Goal: Task Accomplishment & Management: Manage account settings

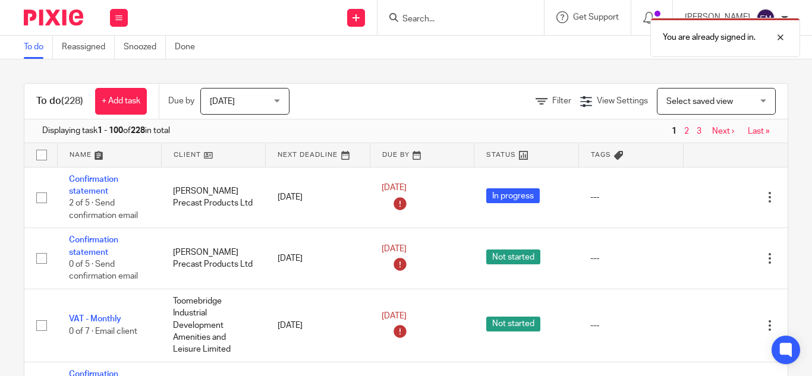
click at [401, 15] on input "Search" at bounding box center [454, 19] width 107 height 11
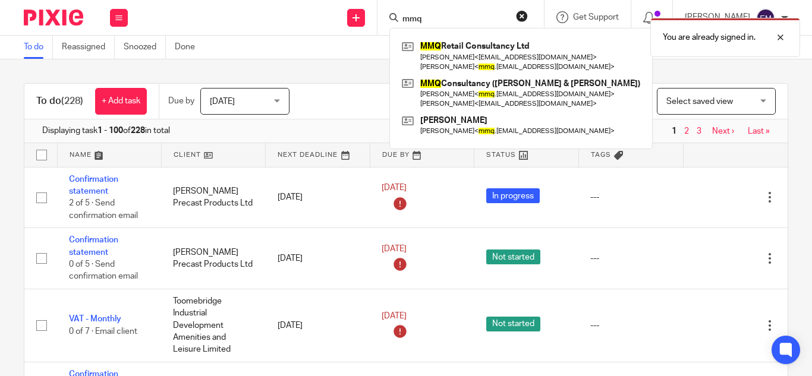
type input "mmq"
click at [445, 54] on div "You are already signed in." at bounding box center [603, 34] width 394 height 45
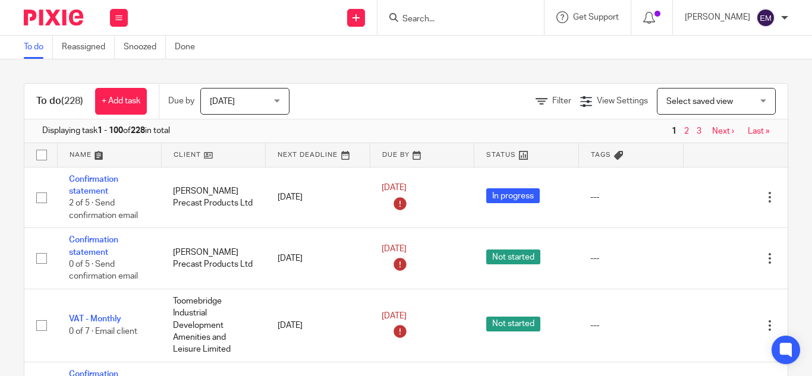
click at [401, 19] on input "Search" at bounding box center [454, 19] width 107 height 11
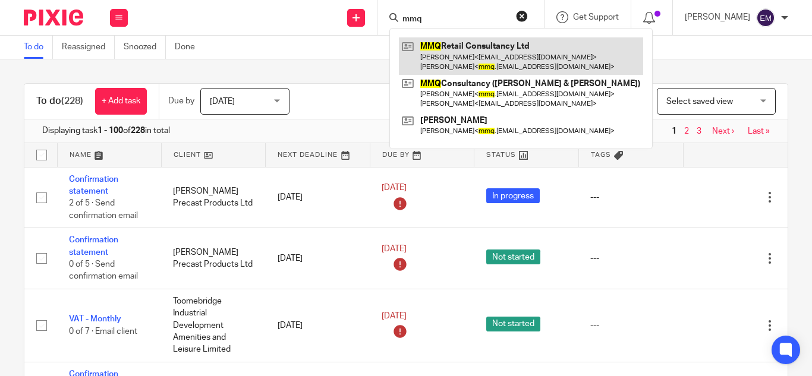
type input "mmq"
click at [434, 48] on link at bounding box center [521, 55] width 244 height 37
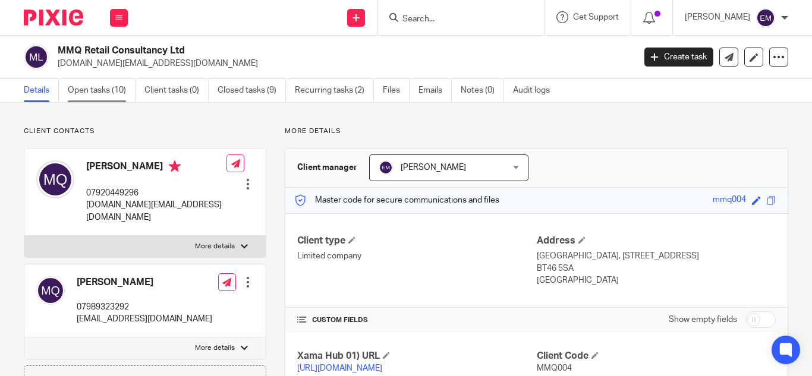
click at [95, 90] on link "Open tasks (10)" at bounding box center [102, 90] width 68 height 23
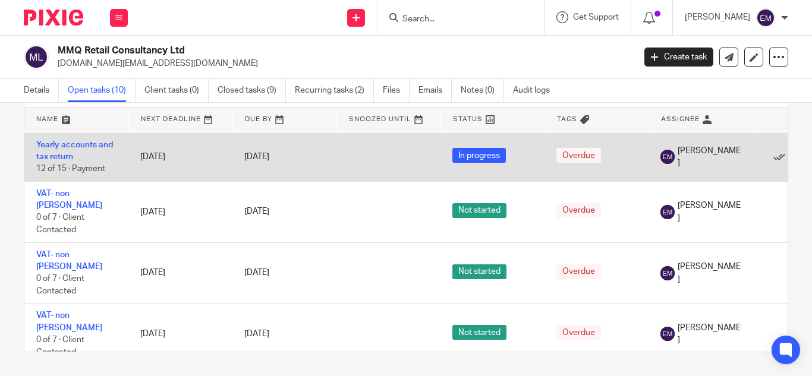
scroll to position [303, 0]
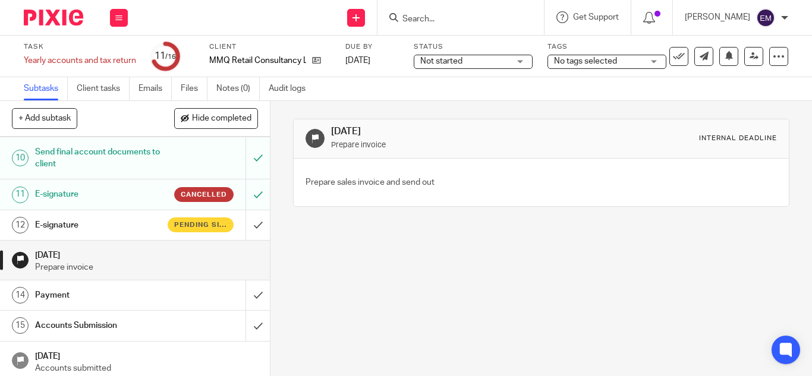
scroll to position [319, 0]
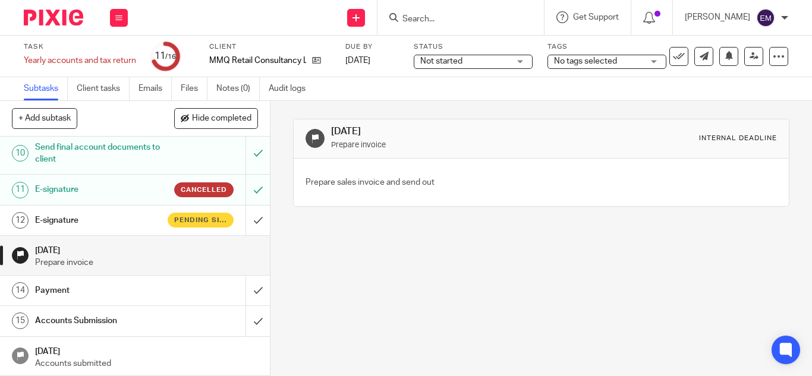
click at [110, 219] on h1 "E-signature" at bounding box center [101, 221] width 133 height 18
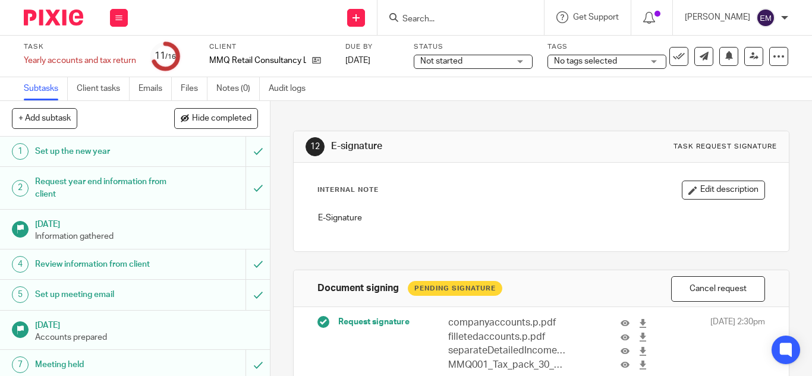
scroll to position [155, 0]
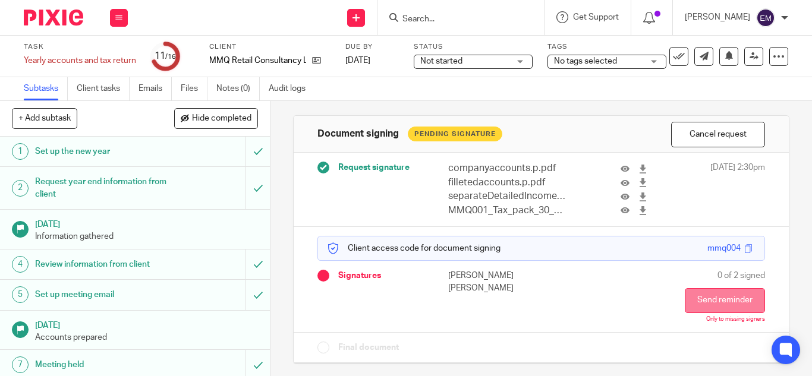
click at [692, 300] on button "Send reminder" at bounding box center [725, 300] width 80 height 25
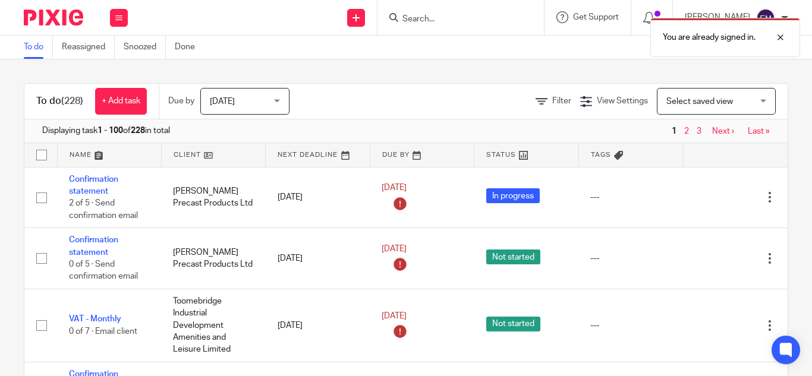
click at [401, 18] on input "Search" at bounding box center [454, 19] width 107 height 11
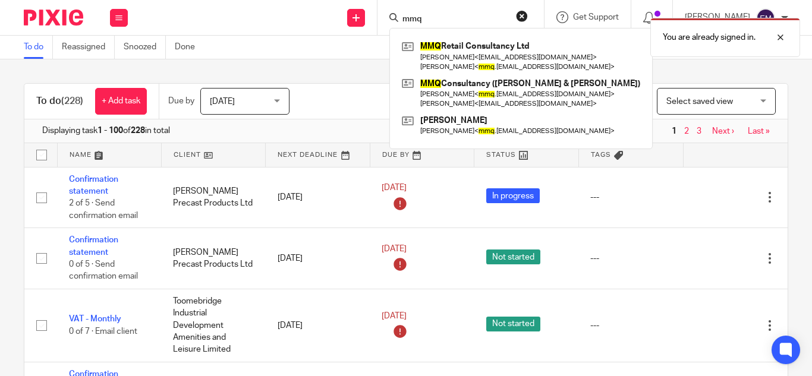
type input "mmq"
click at [430, 47] on div "You are already signed in." at bounding box center [603, 34] width 394 height 45
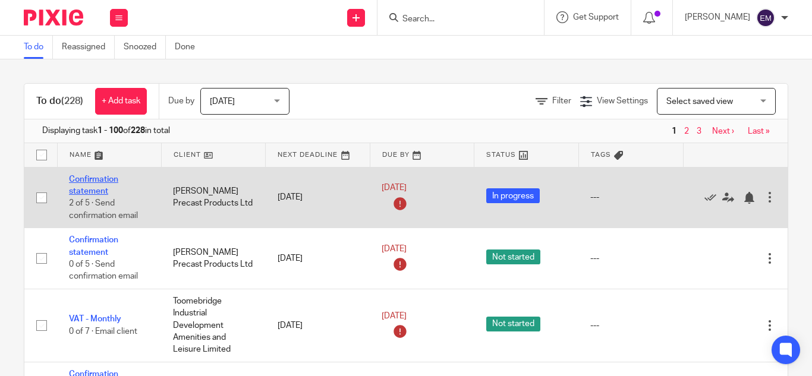
click at [94, 179] on link "Confirmation statement" at bounding box center [93, 185] width 49 height 20
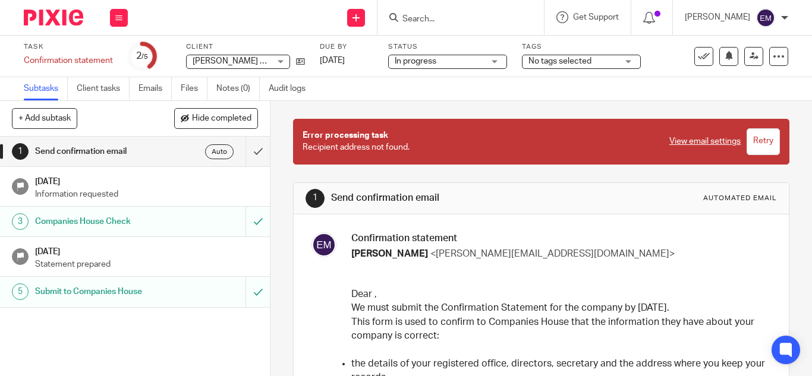
click at [401, 13] on form at bounding box center [464, 17] width 127 height 15
click at [401, 23] on input "Search" at bounding box center [454, 19] width 107 height 11
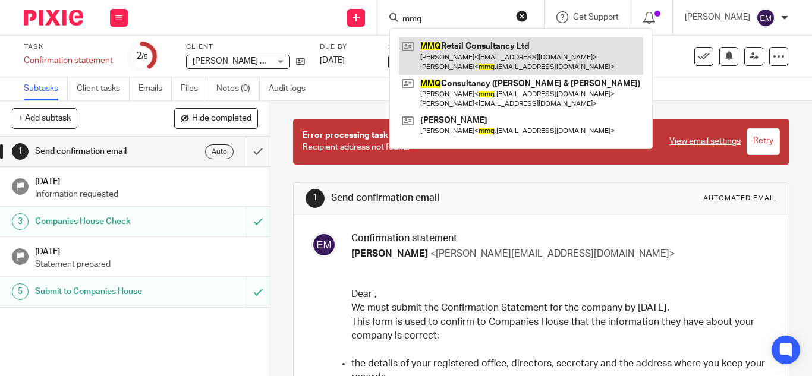
type input "mmq"
click at [424, 45] on link at bounding box center [521, 55] width 244 height 37
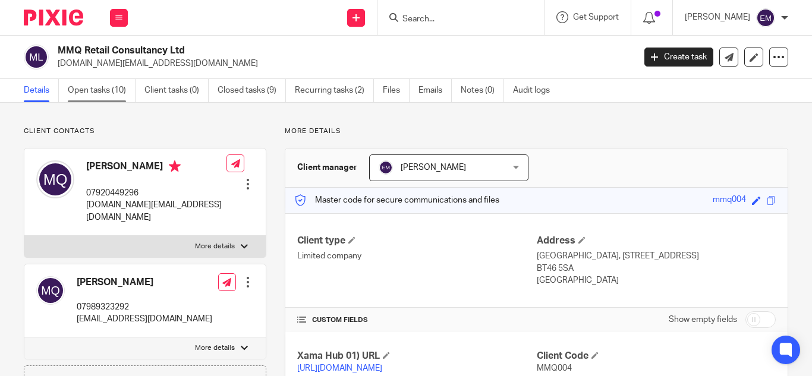
click at [85, 86] on link "Open tasks (10)" at bounding box center [102, 90] width 68 height 23
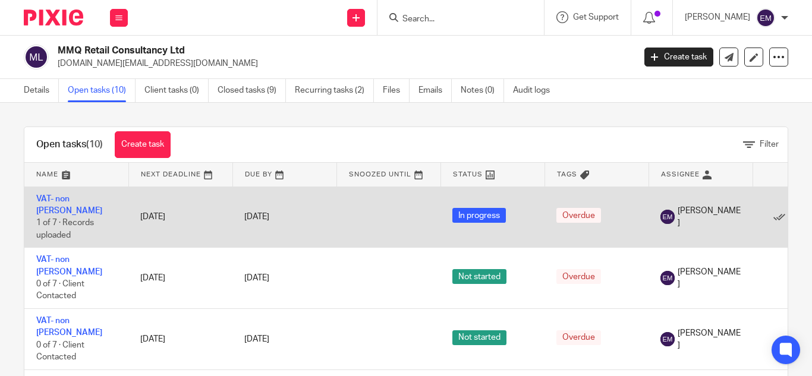
click at [70, 206] on td "VAT- non [PERSON_NAME] 1 of 7 · Records uploaded" at bounding box center [76, 217] width 104 height 61
click at [53, 197] on link "VAT- non [PERSON_NAME]" at bounding box center [69, 205] width 66 height 20
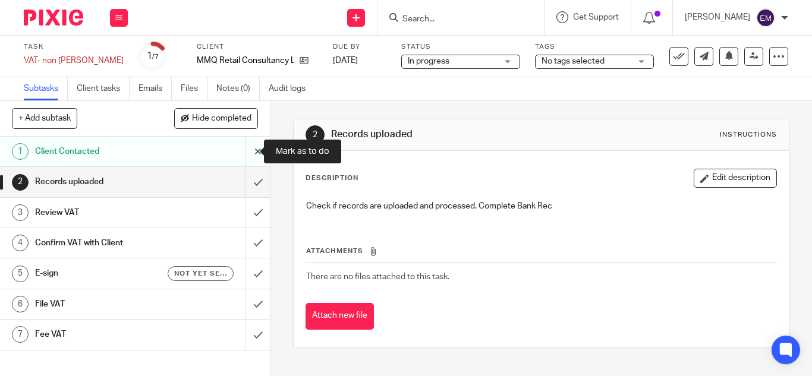
click at [244, 158] on input "submit" at bounding box center [135, 152] width 270 height 30
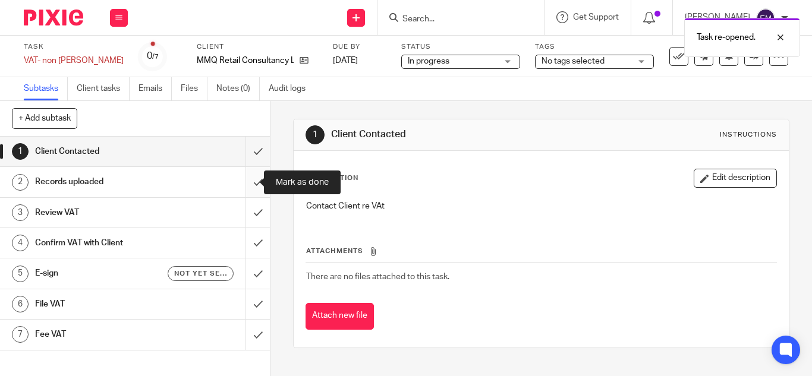
click at [248, 185] on input "submit" at bounding box center [135, 182] width 270 height 30
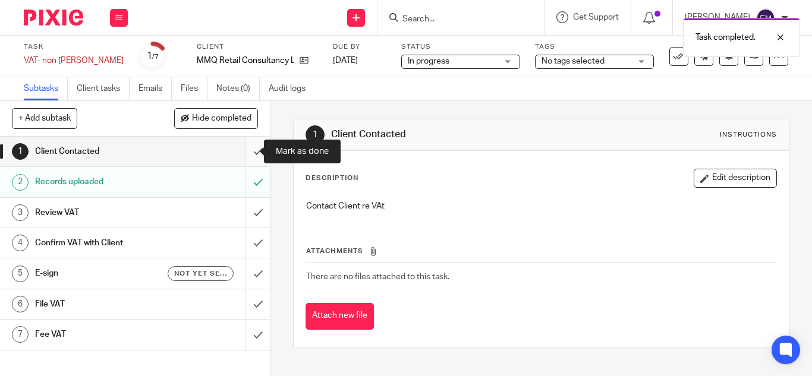
click at [244, 152] on input "submit" at bounding box center [135, 152] width 270 height 30
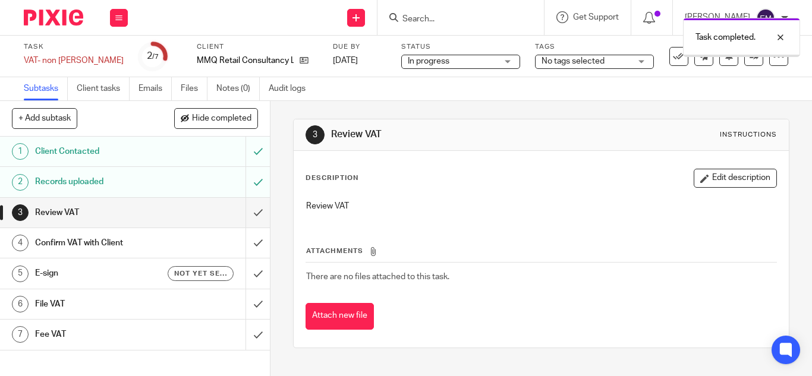
click at [244, 216] on input "submit" at bounding box center [135, 213] width 270 height 30
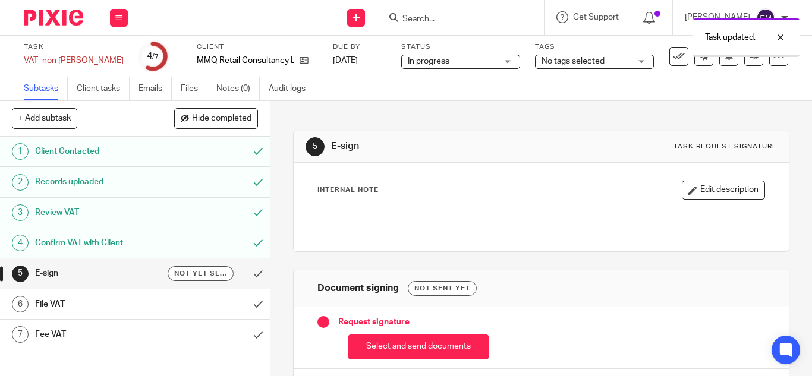
click at [245, 304] on input "submit" at bounding box center [135, 304] width 270 height 30
click at [246, 332] on input "submit" at bounding box center [135, 335] width 270 height 30
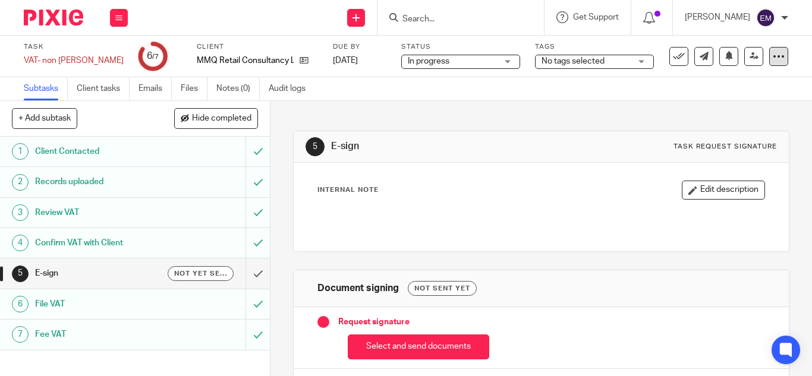
click at [774, 59] on icon at bounding box center [779, 57] width 12 height 12
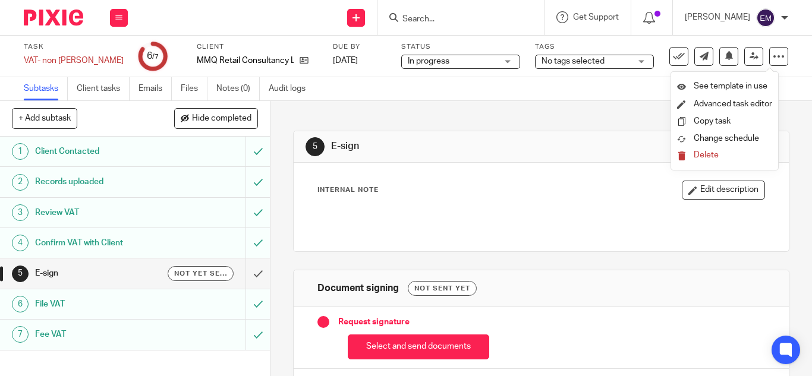
click at [703, 156] on span "Delete" at bounding box center [706, 155] width 25 height 8
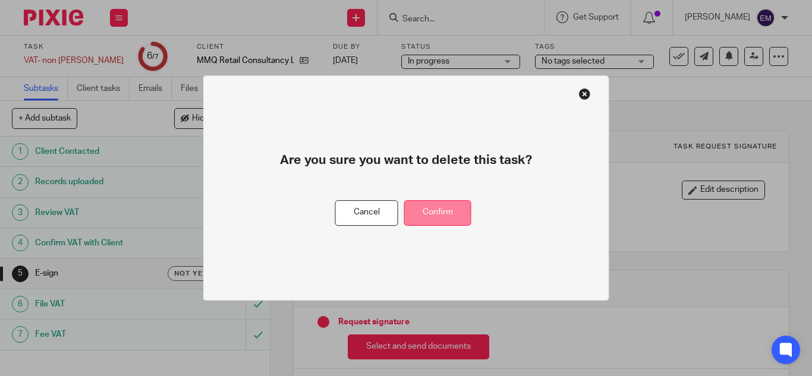
click at [427, 216] on button "Confirm" at bounding box center [437, 213] width 67 height 26
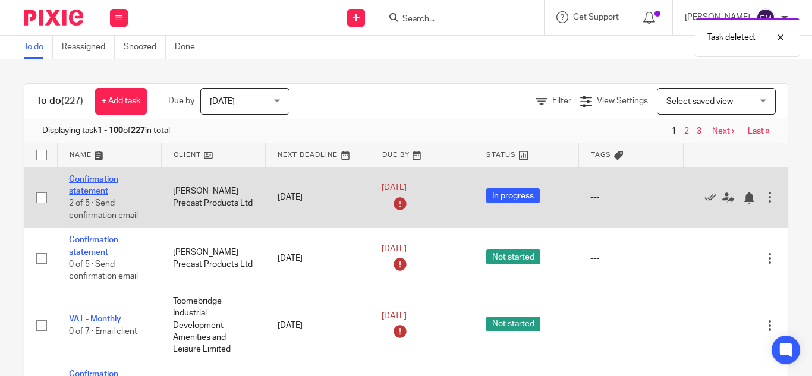
click at [88, 181] on link "Confirmation statement" at bounding box center [93, 185] width 49 height 20
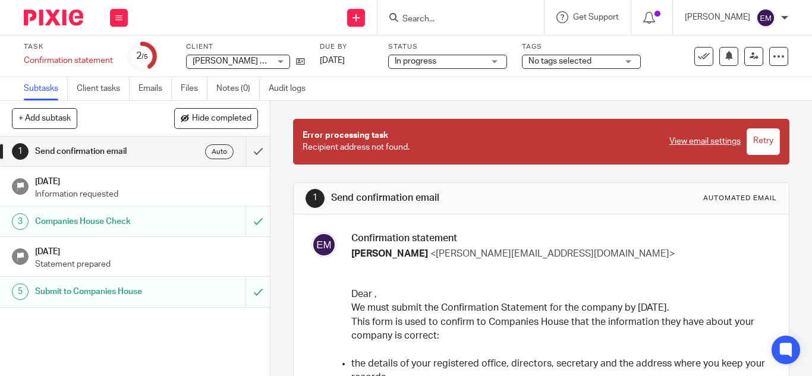
click at [401, 22] on input "Search" at bounding box center [454, 19] width 107 height 11
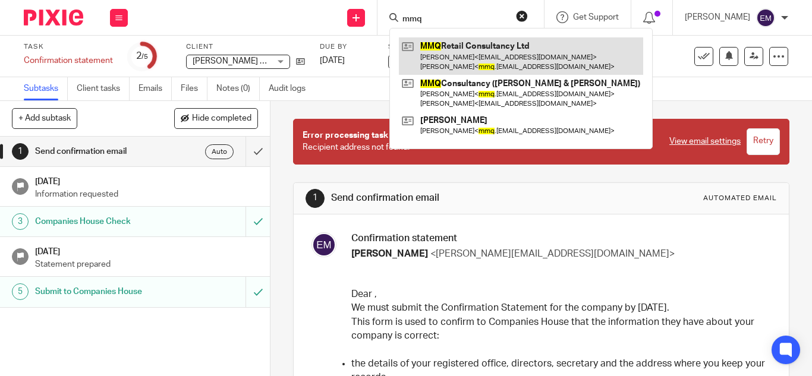
type input "mmq"
click at [422, 49] on link at bounding box center [521, 55] width 244 height 37
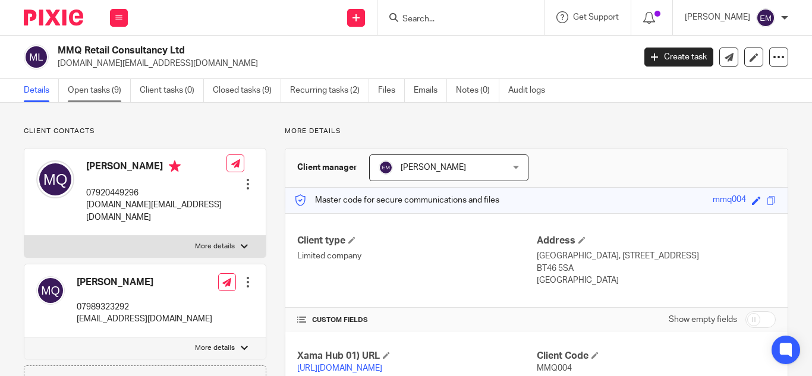
click at [89, 82] on link "Open tasks (9)" at bounding box center [99, 90] width 63 height 23
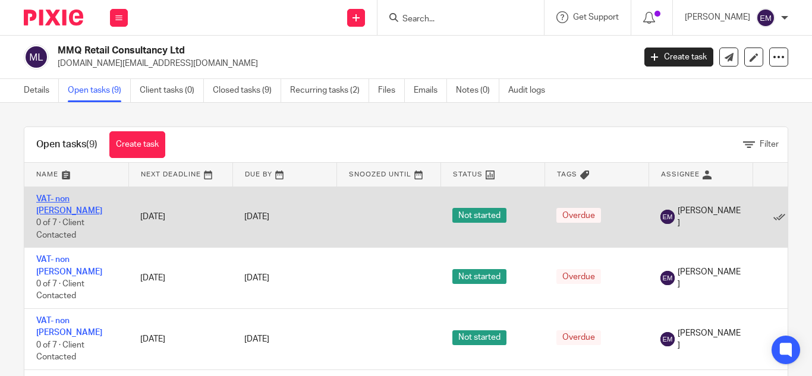
click at [68, 200] on link "VAT- non [PERSON_NAME]" at bounding box center [69, 205] width 66 height 20
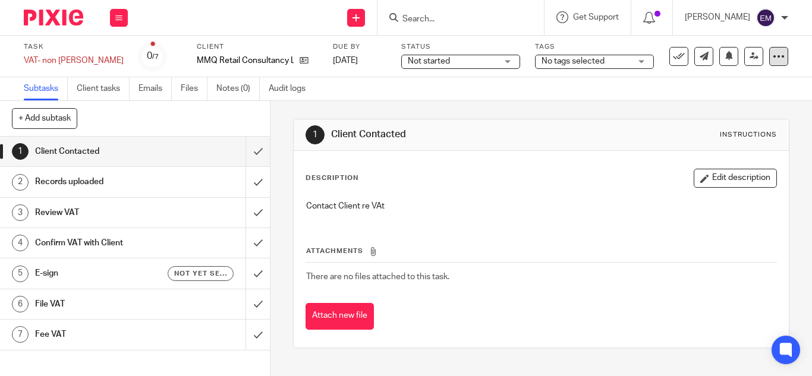
click at [773, 58] on icon at bounding box center [779, 57] width 12 height 12
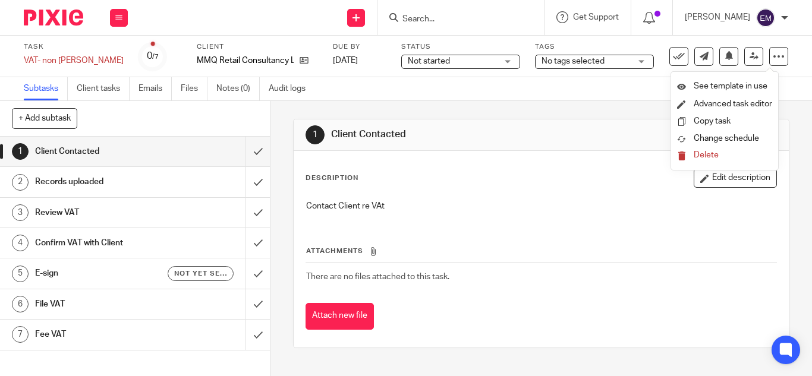
click at [706, 157] on span "Delete" at bounding box center [706, 155] width 25 height 8
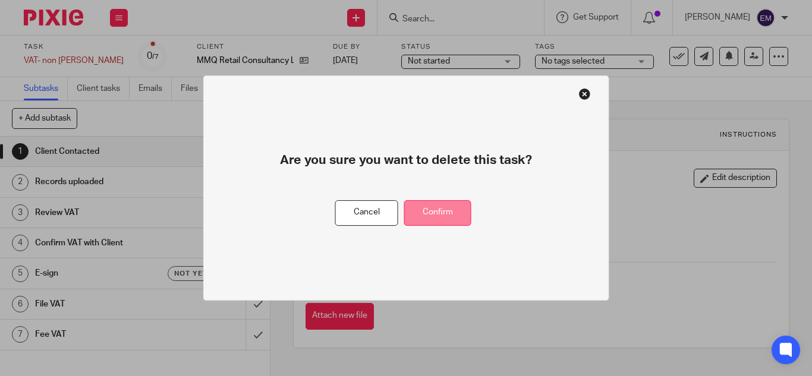
click at [451, 211] on button "Confirm" at bounding box center [437, 213] width 67 height 26
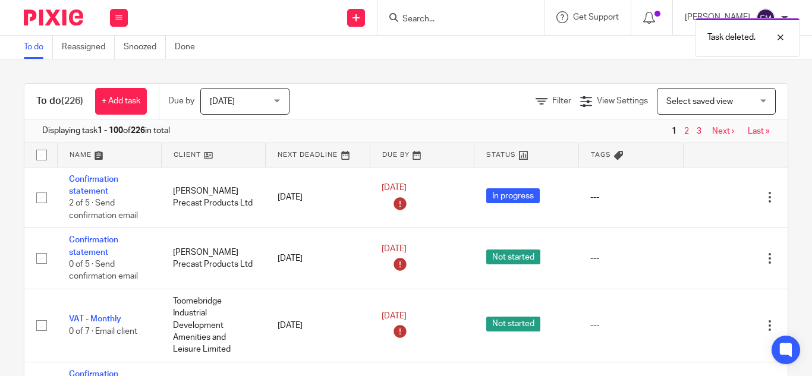
click at [401, 17] on input "Search" at bounding box center [454, 19] width 107 height 11
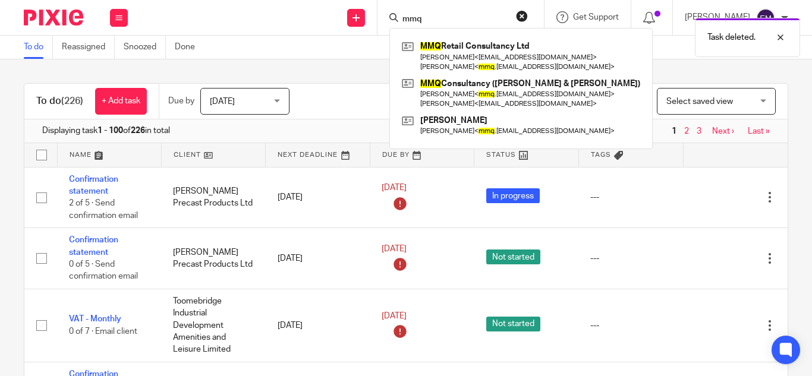
type input "mmq"
click at [455, 51] on div "Task deleted." at bounding box center [603, 34] width 394 height 45
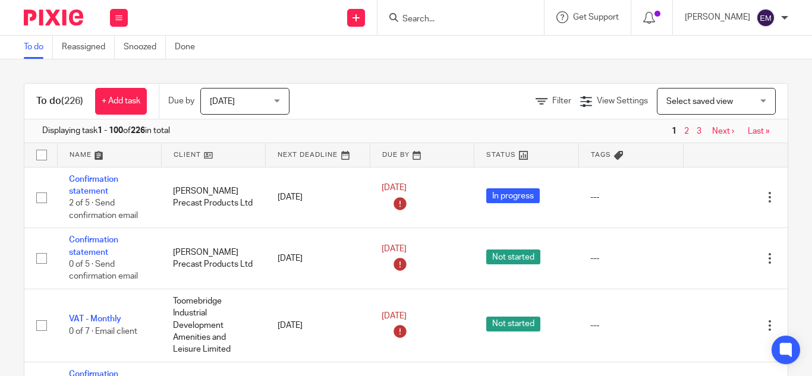
click at [401, 18] on input "Search" at bounding box center [454, 19] width 107 height 11
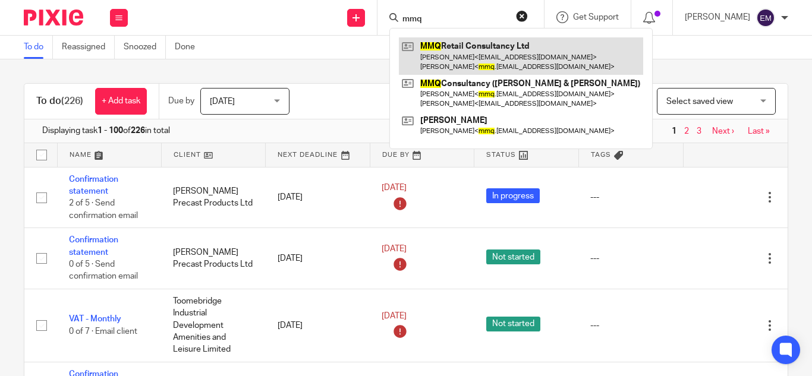
type input "mmq"
click at [419, 47] on link at bounding box center [521, 55] width 244 height 37
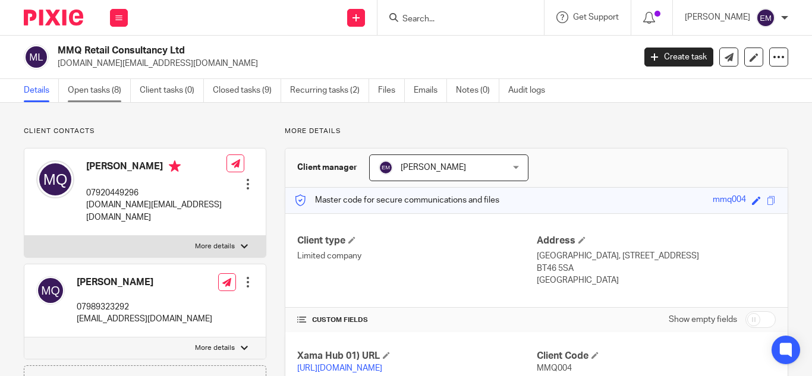
click at [86, 86] on link "Open tasks (8)" at bounding box center [99, 90] width 63 height 23
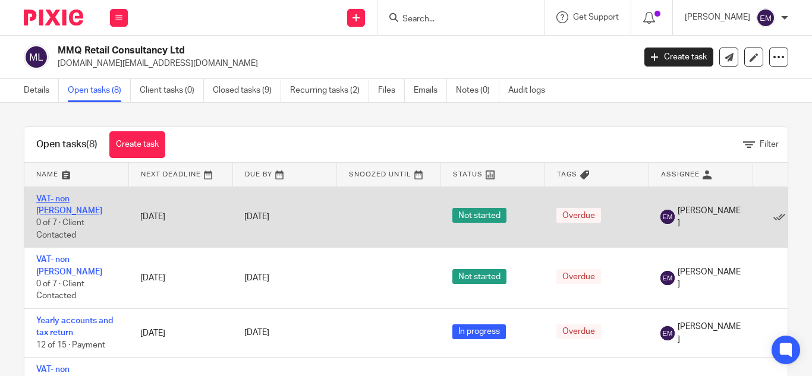
click at [64, 199] on link "VAT- non [PERSON_NAME]" at bounding box center [69, 205] width 66 height 20
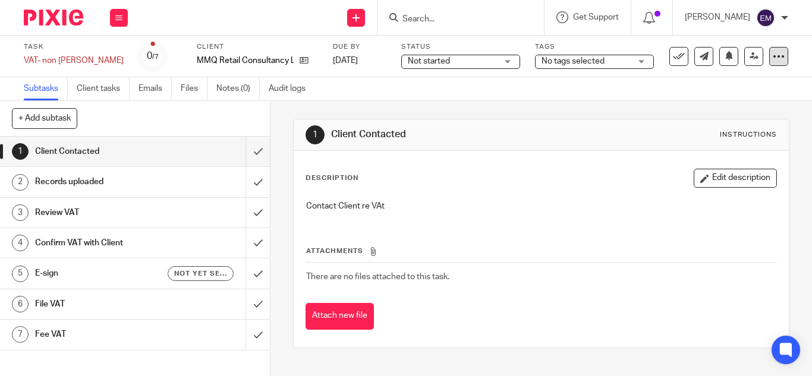
click at [773, 59] on icon at bounding box center [779, 57] width 12 height 12
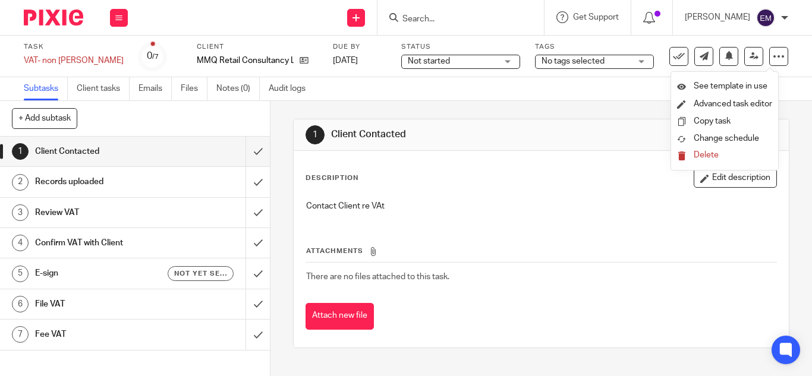
click at [701, 151] on span "Delete" at bounding box center [706, 155] width 25 height 8
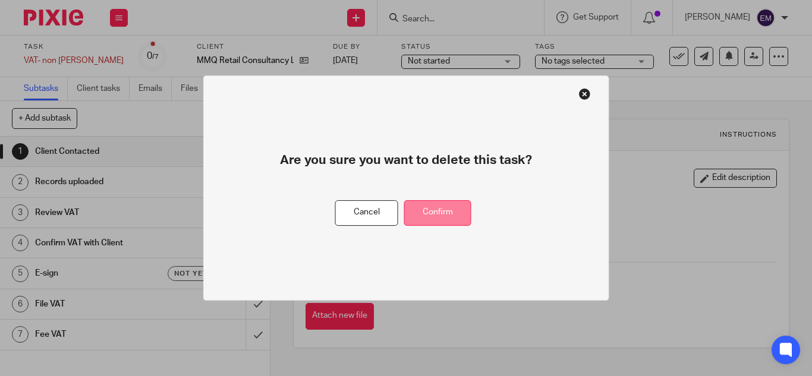
click at [426, 209] on button "Confirm" at bounding box center [437, 213] width 67 height 26
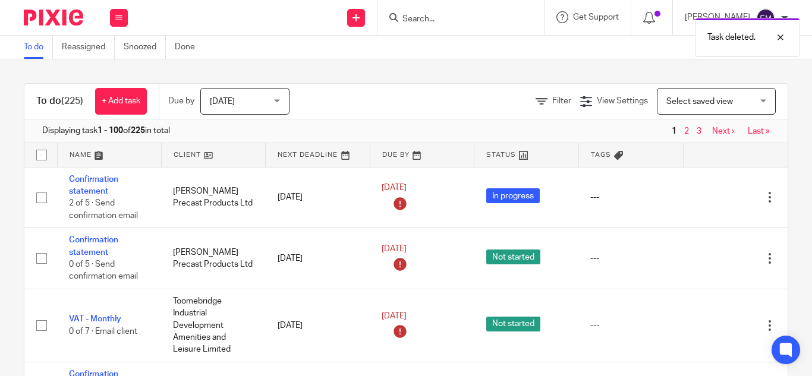
click at [401, 20] on input "Search" at bounding box center [454, 19] width 107 height 11
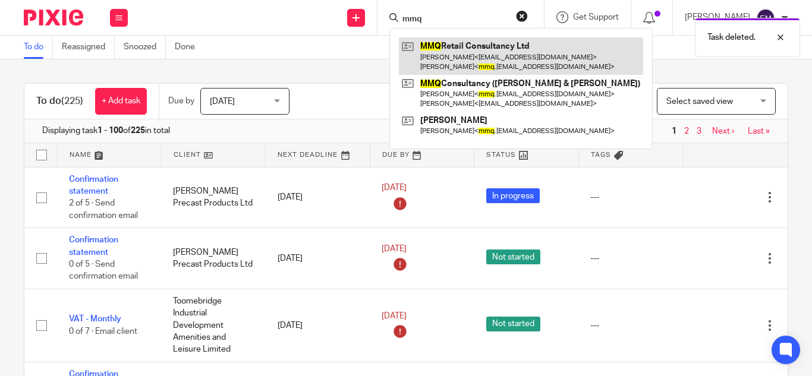
type input "mmq"
click at [453, 58] on link at bounding box center [521, 55] width 244 height 37
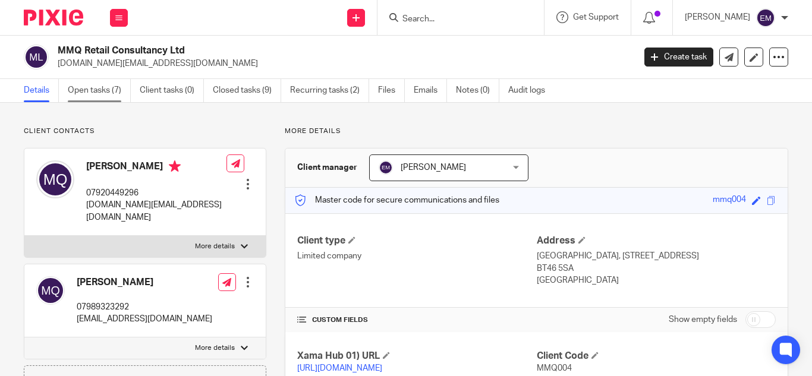
click at [84, 89] on link "Open tasks (7)" at bounding box center [99, 90] width 63 height 23
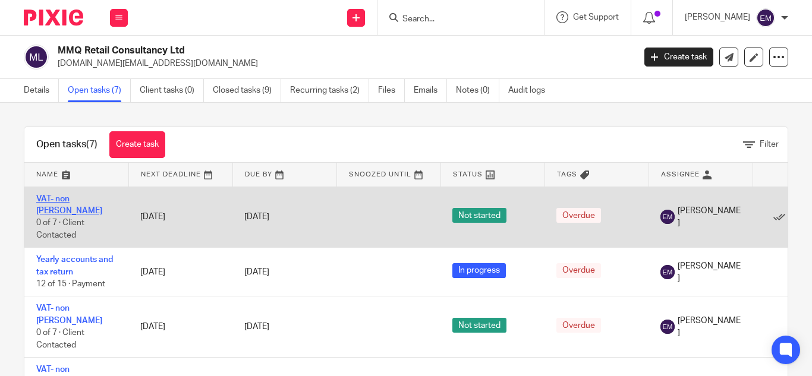
click at [74, 195] on link "VAT- non [PERSON_NAME]" at bounding box center [69, 205] width 66 height 20
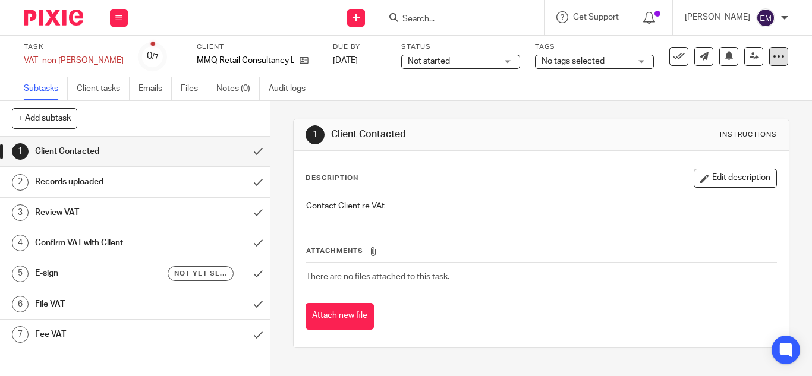
click at [777, 58] on div at bounding box center [778, 56] width 19 height 19
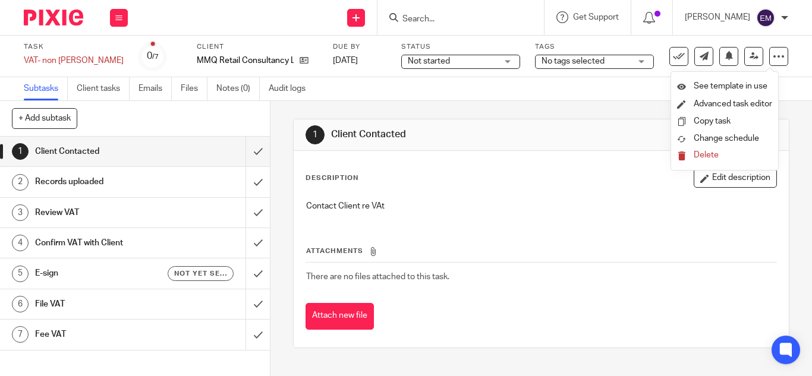
click at [711, 154] on span "Delete" at bounding box center [706, 155] width 25 height 8
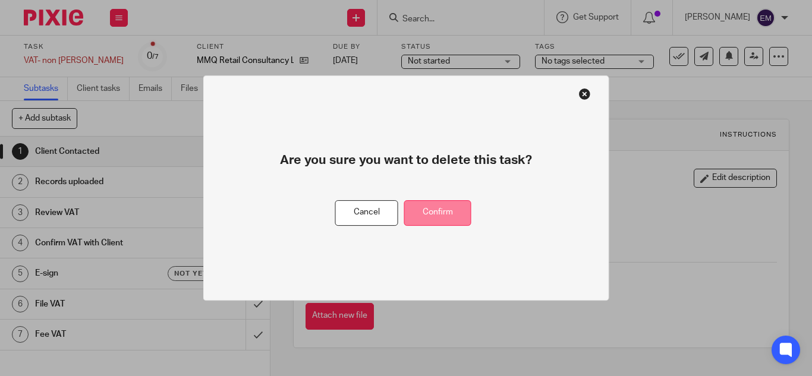
click at [425, 210] on button "Confirm" at bounding box center [437, 213] width 67 height 26
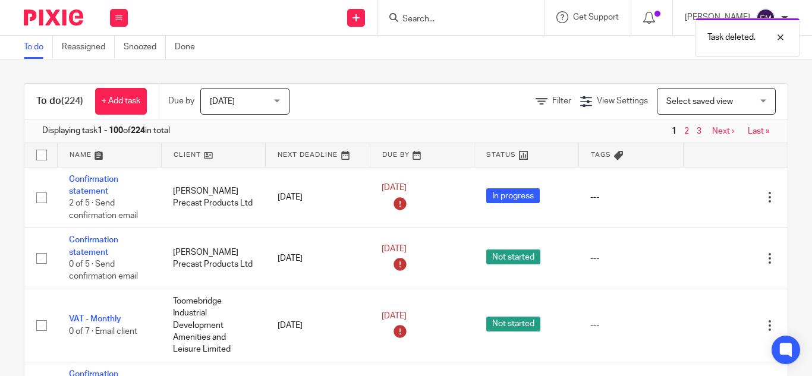
drag, startPoint x: 0, startPoint y: 0, endPoint x: 400, endPoint y: 19, distance: 400.4
click at [401, 19] on input "Search" at bounding box center [454, 19] width 107 height 11
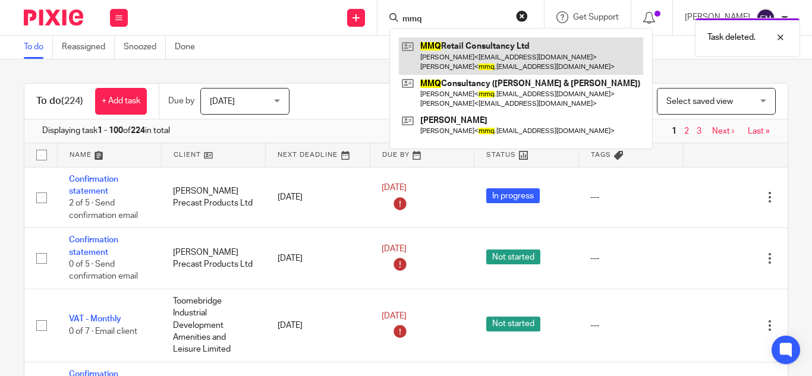
type input "mmq"
click at [431, 61] on link at bounding box center [521, 55] width 244 height 37
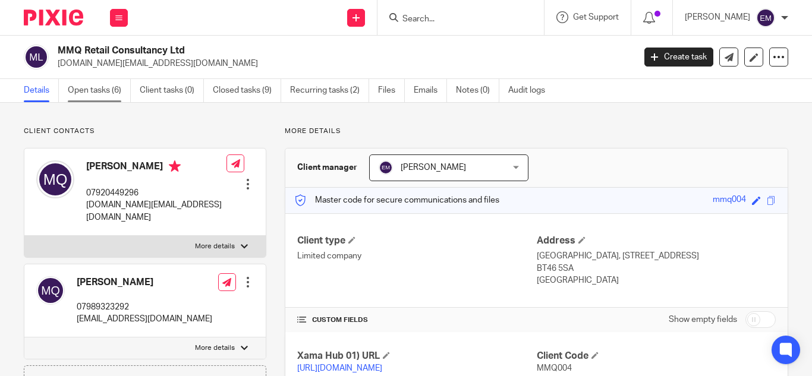
click at [95, 89] on link "Open tasks (6)" at bounding box center [99, 90] width 63 height 23
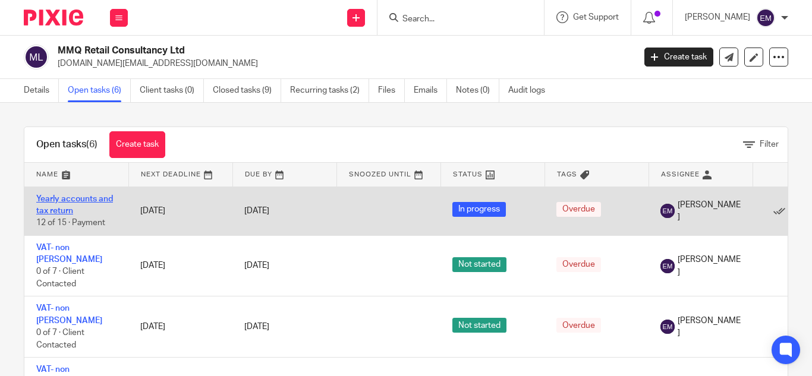
click at [74, 200] on link "Yearly accounts and tax return" at bounding box center [74, 205] width 77 height 20
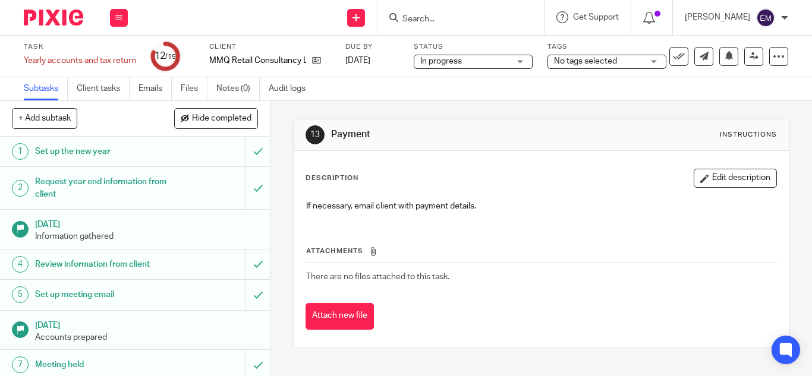
click at [257, 232] on link "29 Jan 2024 Information gathered" at bounding box center [135, 229] width 270 height 39
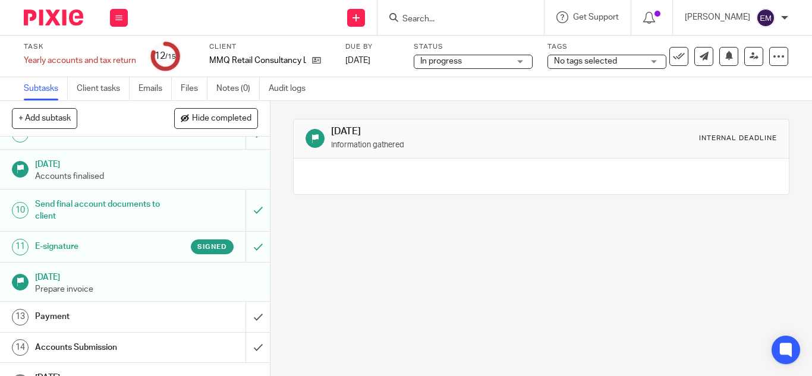
scroll to position [288, 0]
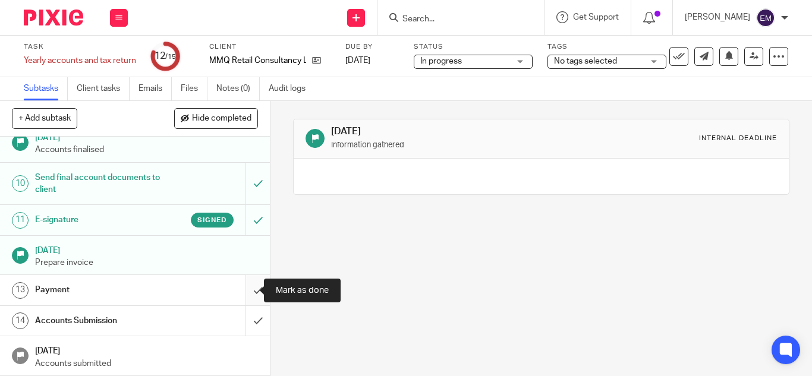
click at [245, 288] on input "submit" at bounding box center [135, 290] width 270 height 30
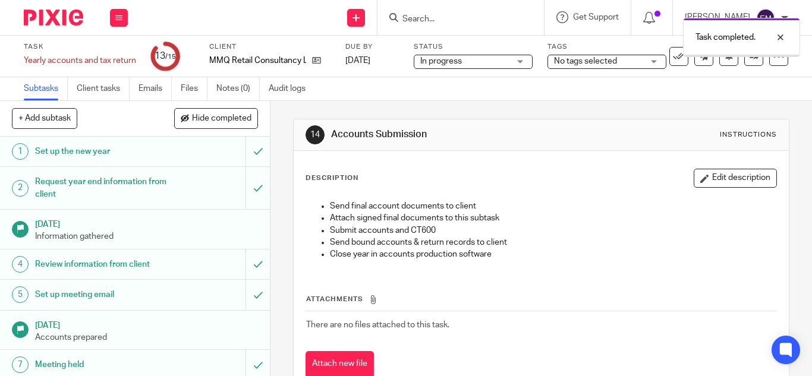
click at [250, 322] on link "[DATE] Accounts prepared" at bounding box center [135, 330] width 270 height 39
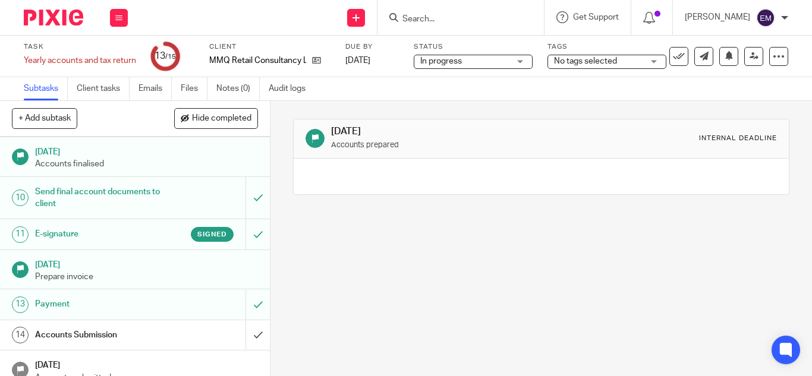
scroll to position [288, 0]
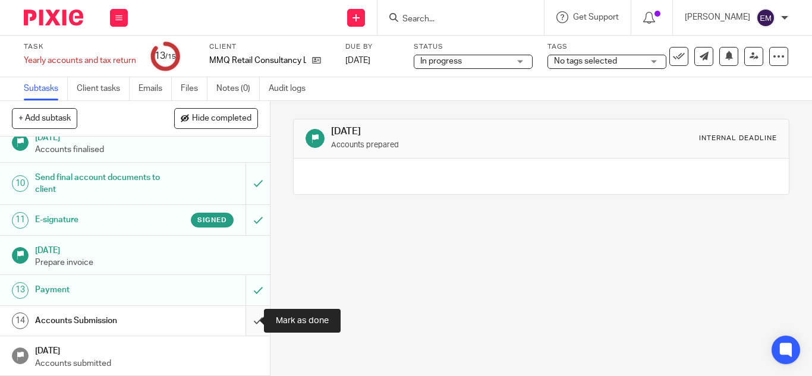
click at [246, 319] on input "submit" at bounding box center [135, 321] width 270 height 30
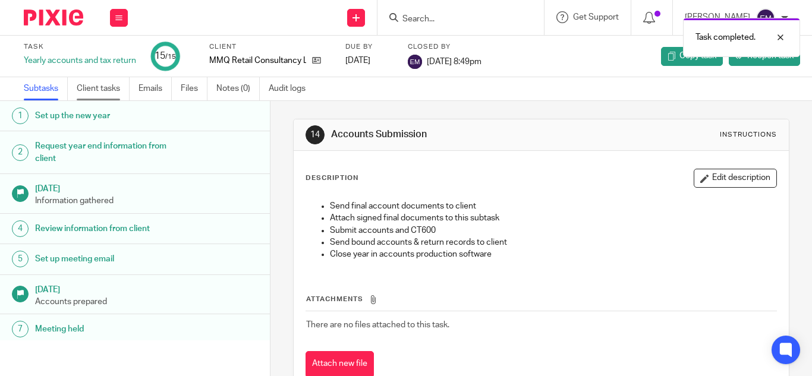
click at [93, 93] on link "Client tasks" at bounding box center [103, 88] width 53 height 23
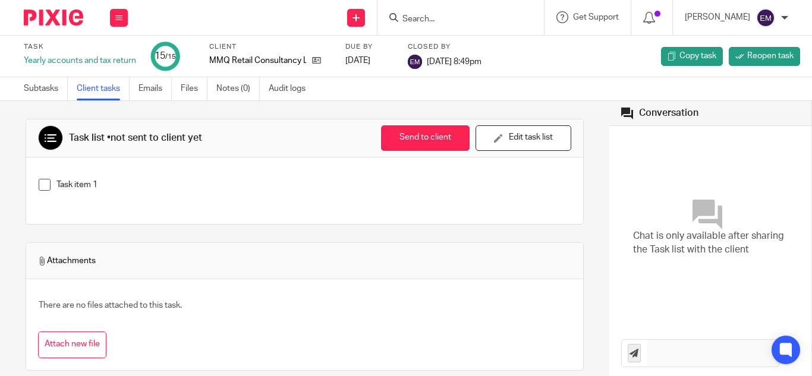
click at [401, 16] on input "Search" at bounding box center [454, 19] width 107 height 11
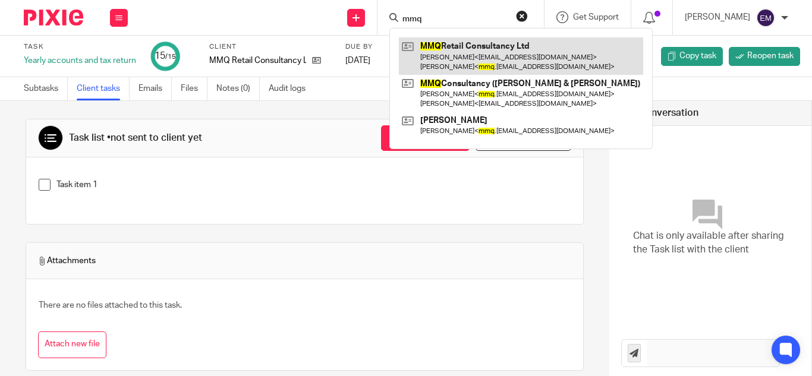
type input "mmq"
click at [443, 62] on link at bounding box center [521, 55] width 244 height 37
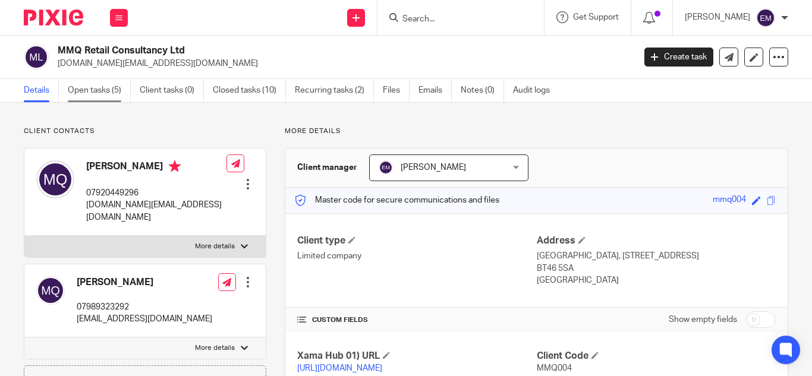
click at [86, 88] on link "Open tasks (5)" at bounding box center [99, 90] width 63 height 23
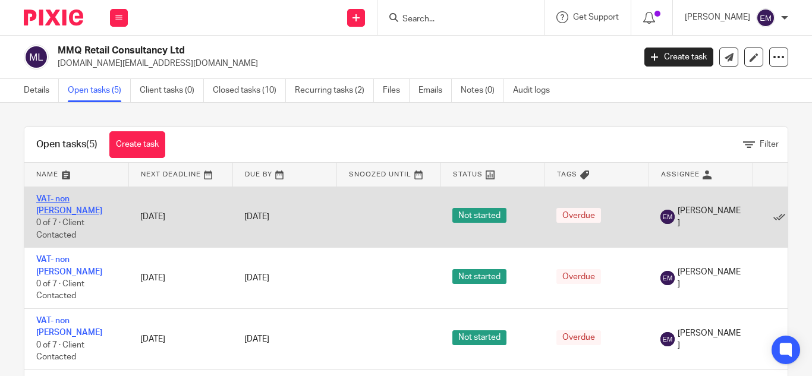
click at [64, 196] on link "VAT- non [PERSON_NAME]" at bounding box center [69, 205] width 66 height 20
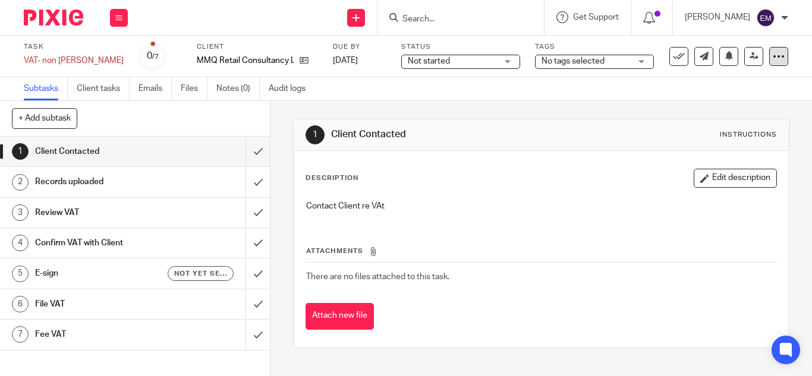
click at [775, 51] on icon at bounding box center [779, 57] width 12 height 12
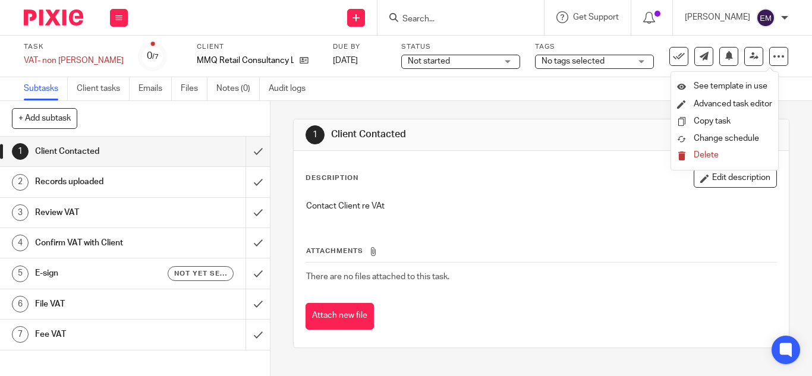
click at [707, 154] on span "Delete" at bounding box center [706, 155] width 25 height 8
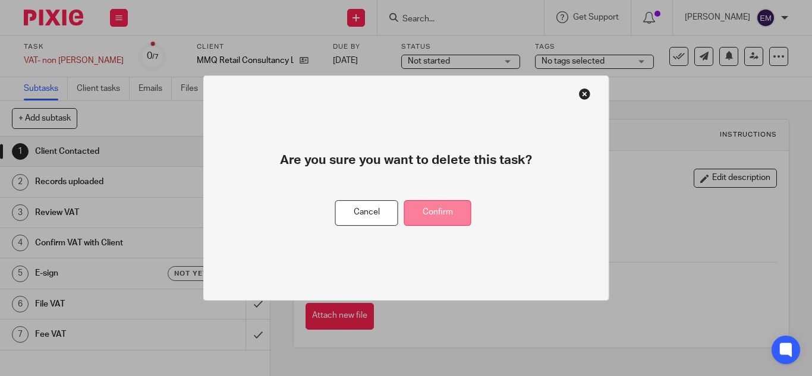
click at [437, 216] on button "Confirm" at bounding box center [437, 213] width 67 height 26
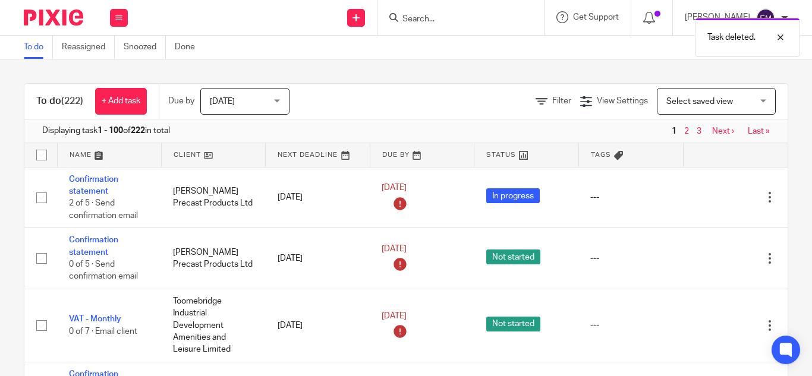
click at [401, 17] on input "Search" at bounding box center [454, 19] width 107 height 11
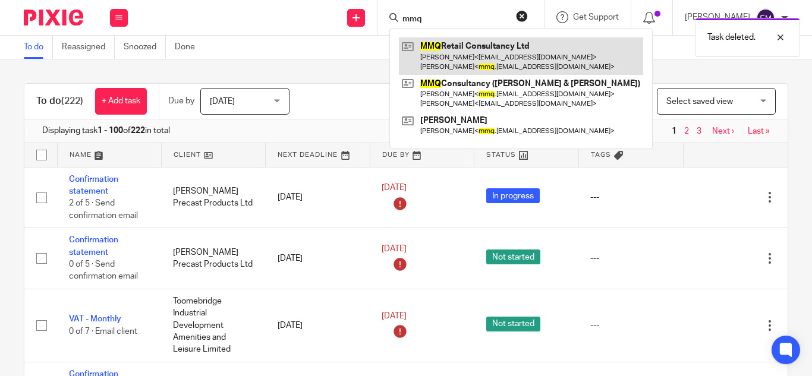
type input "mmq"
click at [432, 59] on link at bounding box center [521, 55] width 244 height 37
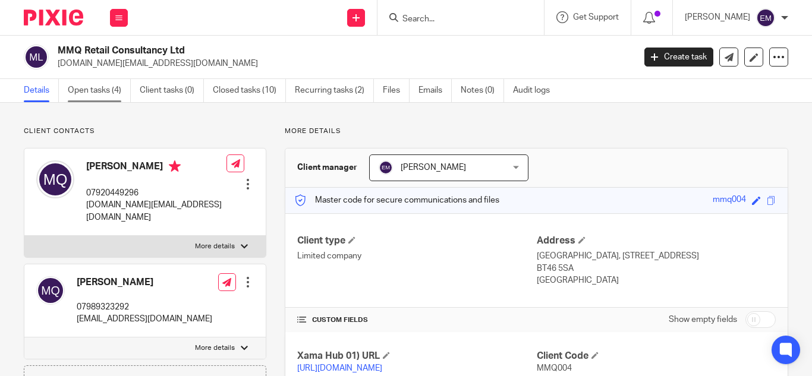
click at [89, 91] on link "Open tasks (4)" at bounding box center [99, 90] width 63 height 23
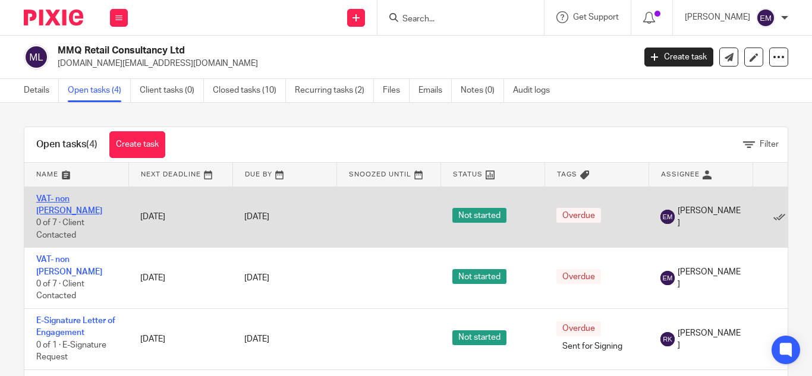
click at [55, 202] on link "VAT- non [PERSON_NAME]" at bounding box center [69, 205] width 66 height 20
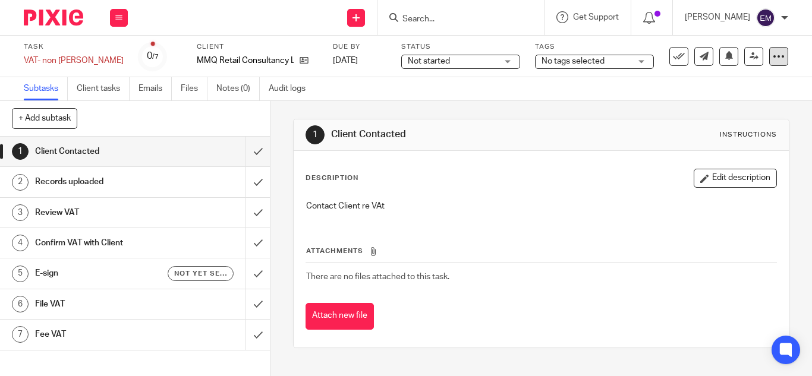
click at [774, 61] on icon at bounding box center [779, 57] width 12 height 12
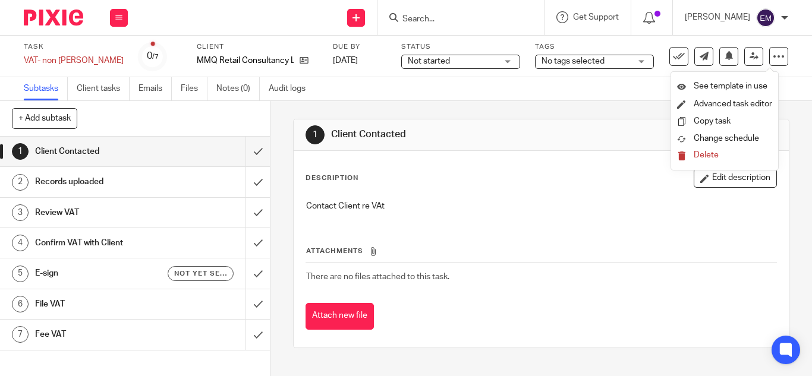
click at [703, 155] on span "Delete" at bounding box center [706, 155] width 25 height 8
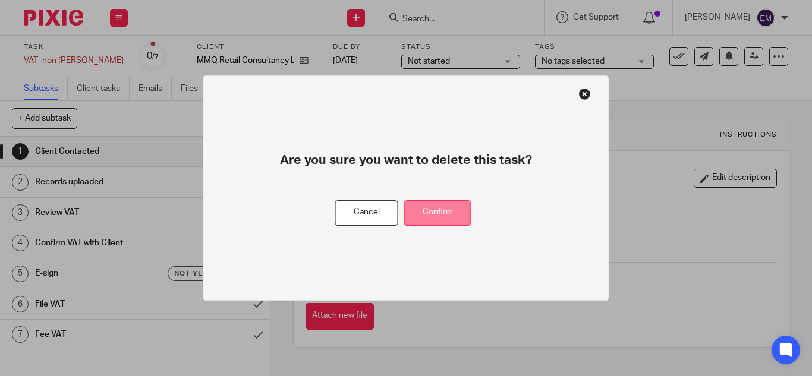
click at [434, 212] on button "Confirm" at bounding box center [437, 213] width 67 height 26
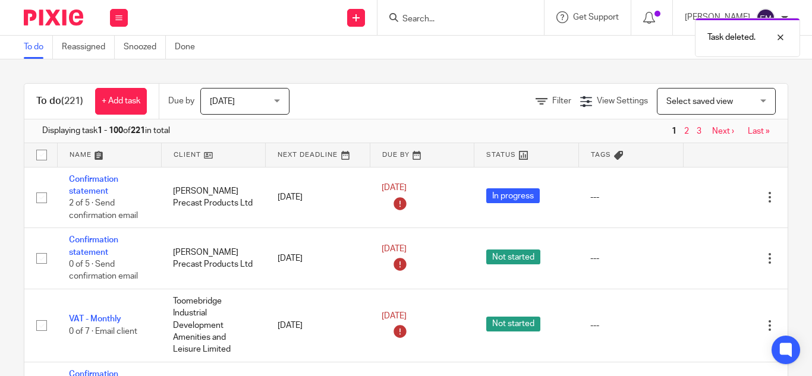
click at [401, 17] on input "Search" at bounding box center [454, 19] width 107 height 11
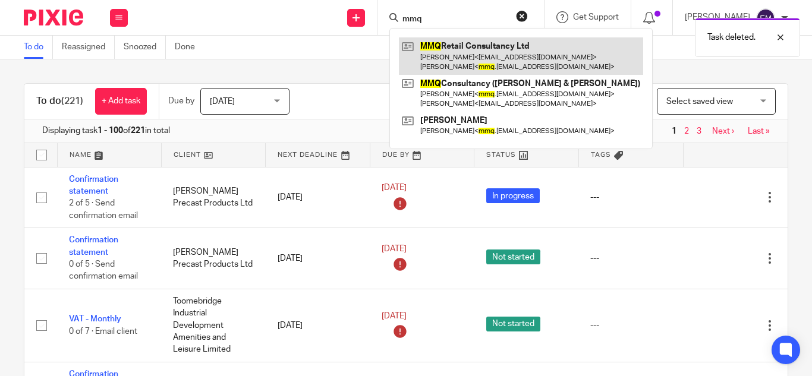
type input "mmq"
click at [426, 64] on link at bounding box center [521, 55] width 244 height 37
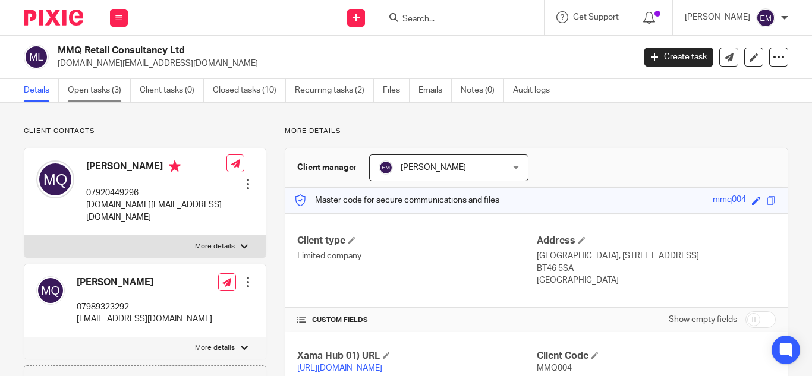
click at [105, 94] on link "Open tasks (3)" at bounding box center [99, 90] width 63 height 23
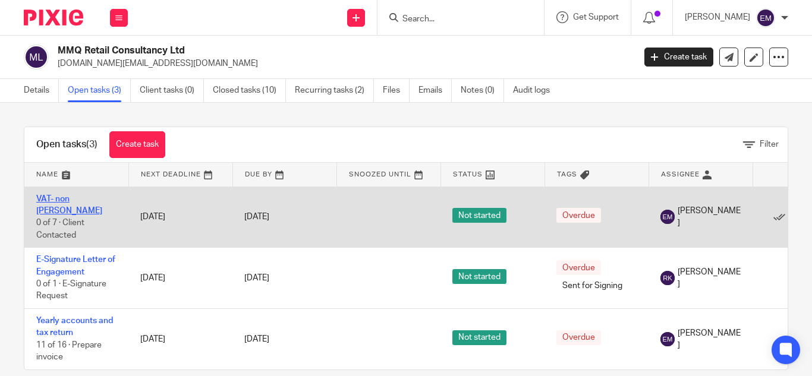
click at [65, 199] on link "VAT- non [PERSON_NAME]" at bounding box center [69, 205] width 66 height 20
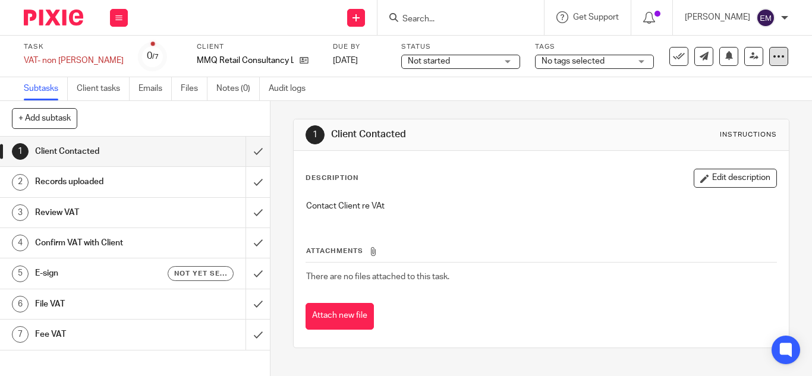
click at [773, 54] on icon at bounding box center [779, 57] width 12 height 12
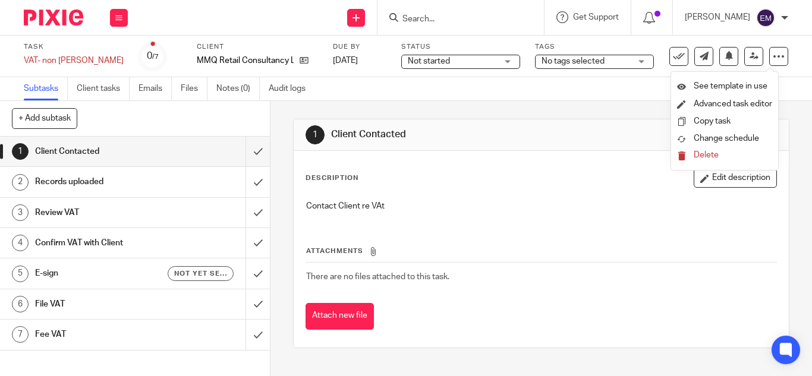
click at [701, 156] on span "Delete" at bounding box center [706, 155] width 25 height 8
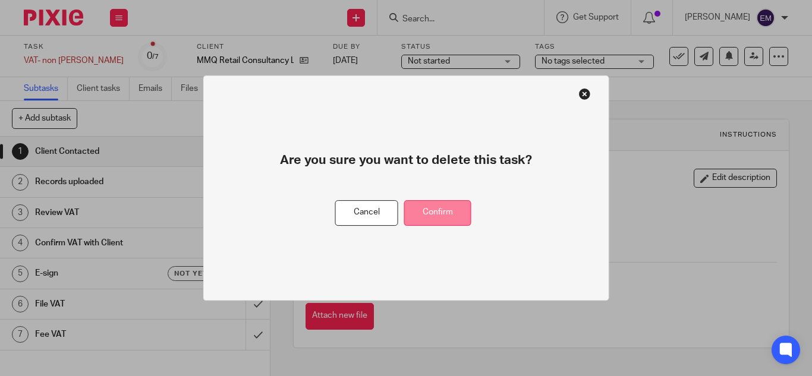
click at [450, 216] on button "Confirm" at bounding box center [437, 213] width 67 height 26
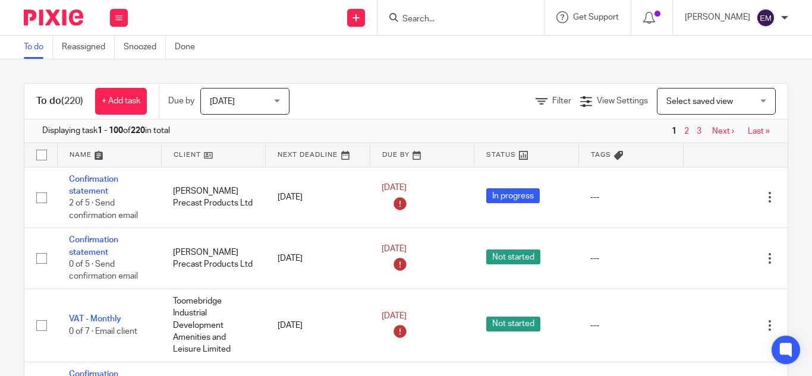
click at [408, 13] on form at bounding box center [464, 17] width 127 height 15
click at [401, 20] on input "Search" at bounding box center [454, 19] width 107 height 11
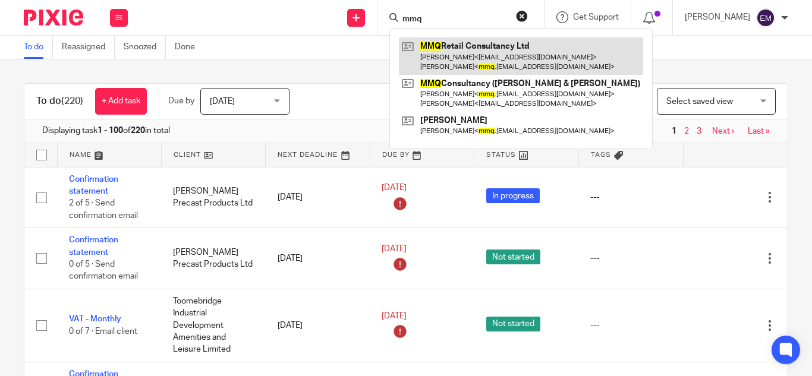
type input "mmq"
click at [427, 59] on link at bounding box center [521, 55] width 244 height 37
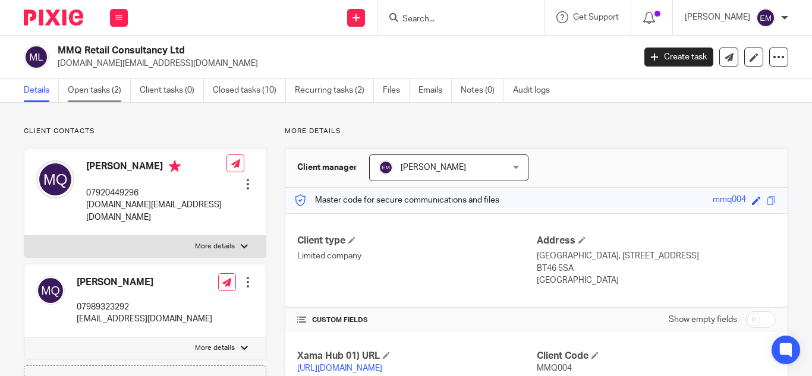
click at [81, 84] on link "Open tasks (2)" at bounding box center [99, 90] width 63 height 23
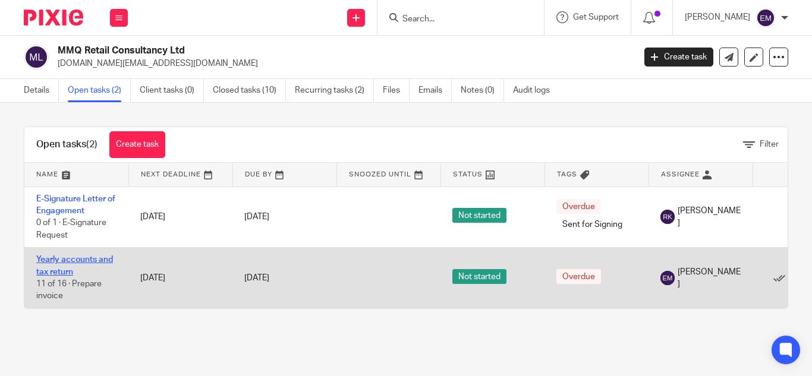
click at [78, 261] on link "Yearly accounts and tax return" at bounding box center [74, 266] width 77 height 20
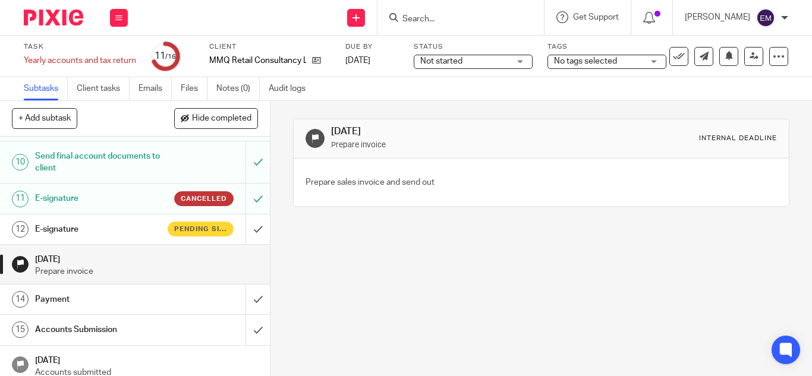
scroll to position [319, 0]
